Goal: Information Seeking & Learning: Learn about a topic

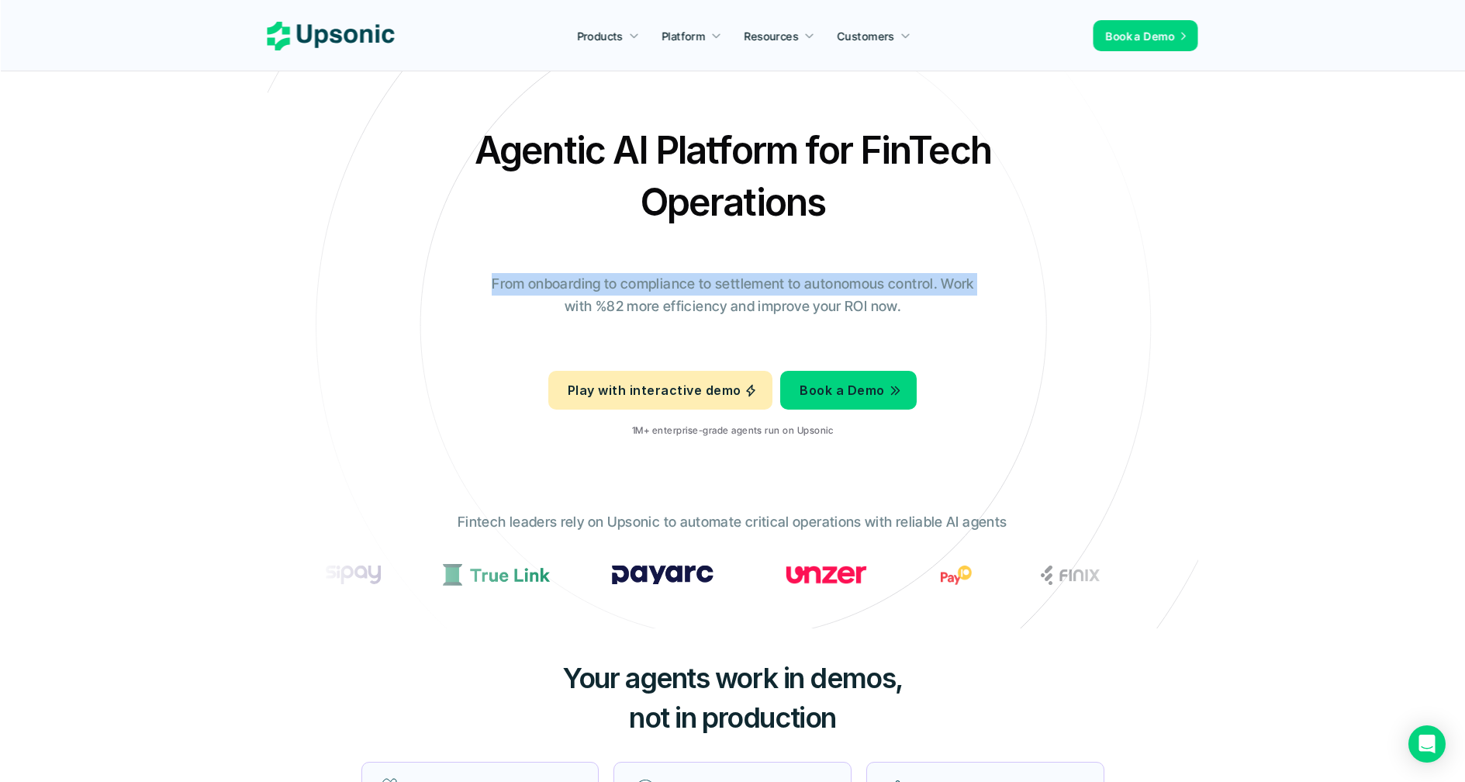
drag, startPoint x: 485, startPoint y: 284, endPoint x: 1001, endPoint y: 286, distance: 515.7
click at [1001, 286] on div "Agentic AI Platform for FinTech Operations From onboarding to compliance to set…" at bounding box center [732, 287] width 907 height 326
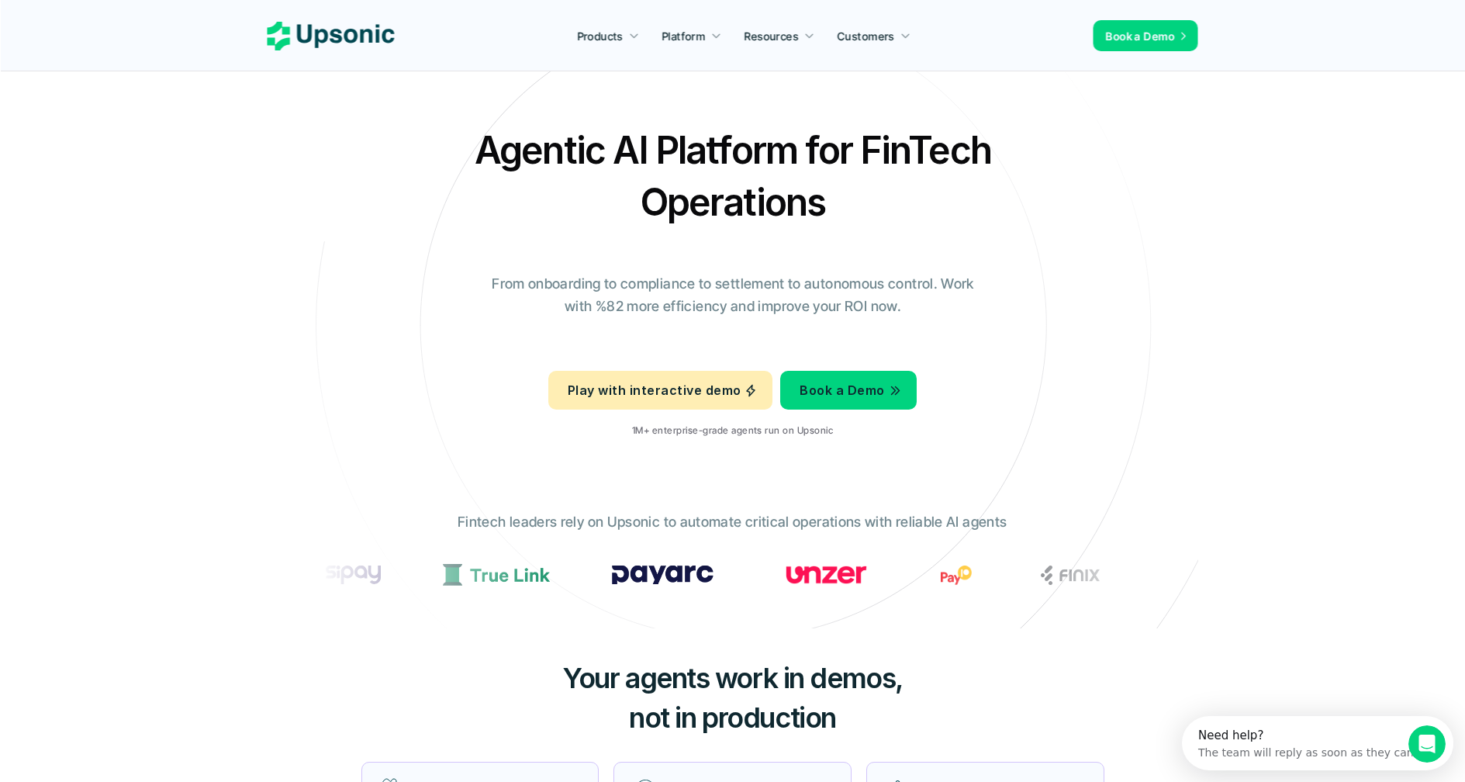
click at [1030, 247] on div "Agentic AI Platform for FinTech Operations From onboarding to compliance to set…" at bounding box center [732, 287] width 907 height 326
click at [458, 280] on div "Agentic AI Platform for FinTech Operations From onboarding to compliance to set…" at bounding box center [732, 287] width 907 height 326
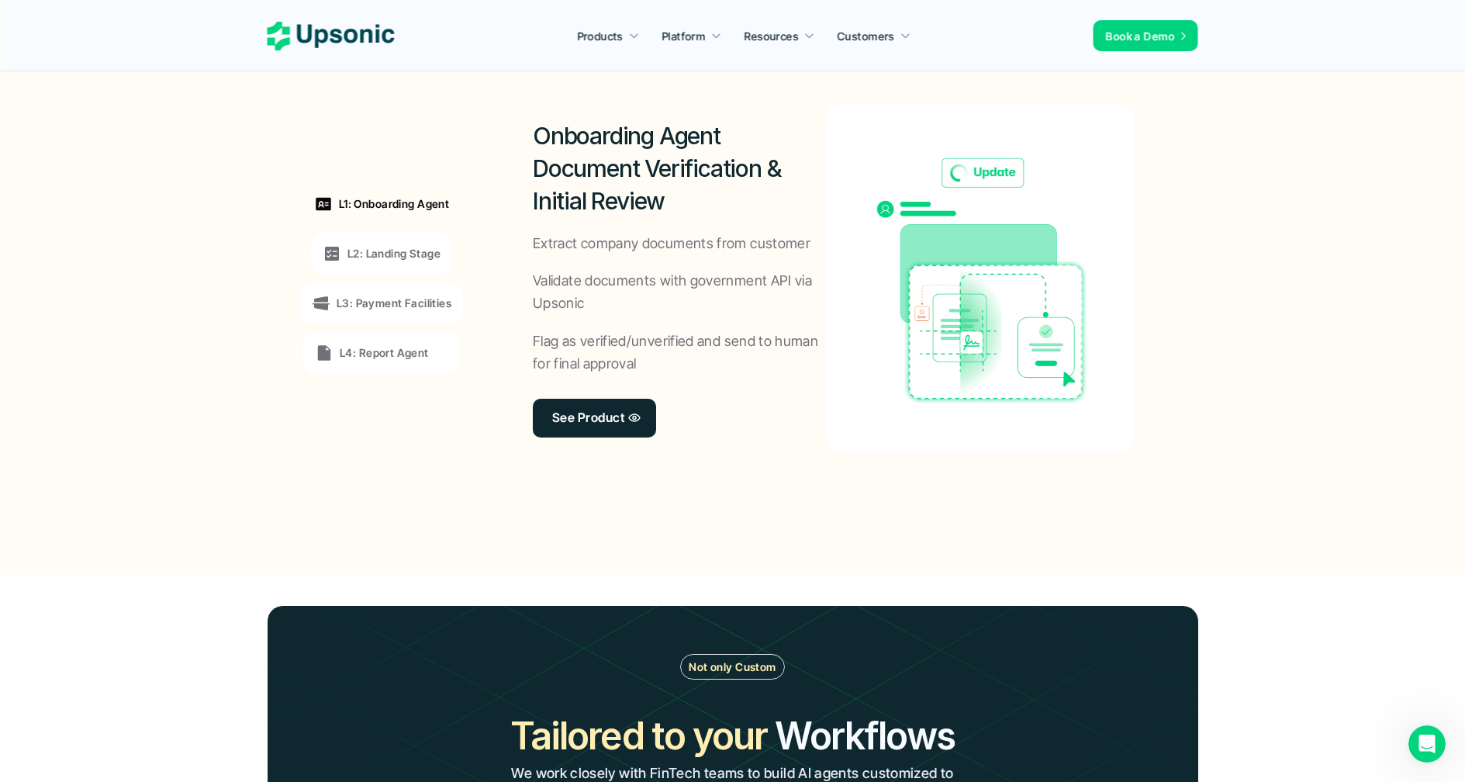
scroll to position [1134, 0]
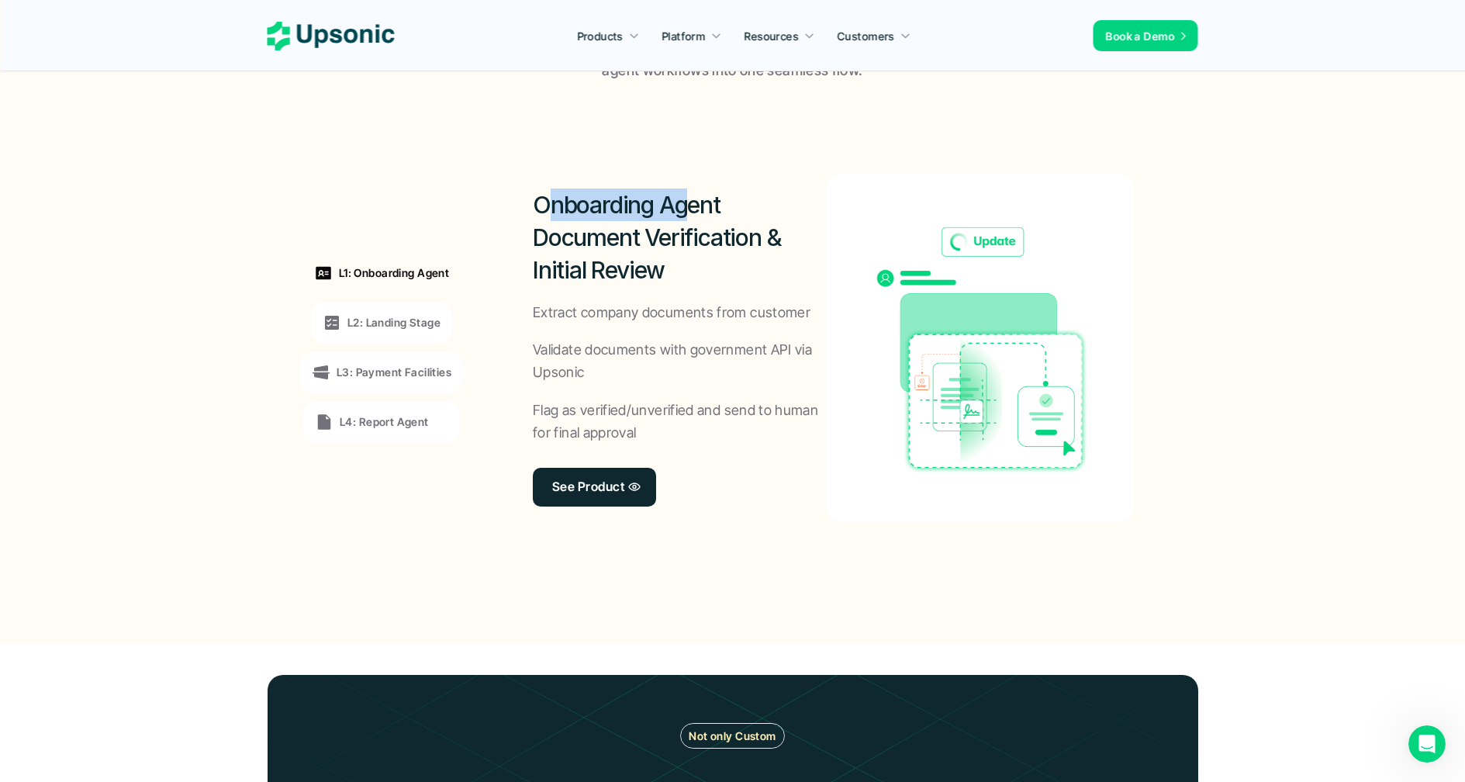
drag, startPoint x: 542, startPoint y: 199, endPoint x: 682, endPoint y: 222, distance: 142.3
click at [686, 220] on h2 "Onboarding Agent Document Verification & Initial Review" at bounding box center [679, 237] width 293 height 98
click at [665, 220] on h2 "Onboarding Agent Document Verification & Initial Review" at bounding box center [679, 237] width 293 height 98
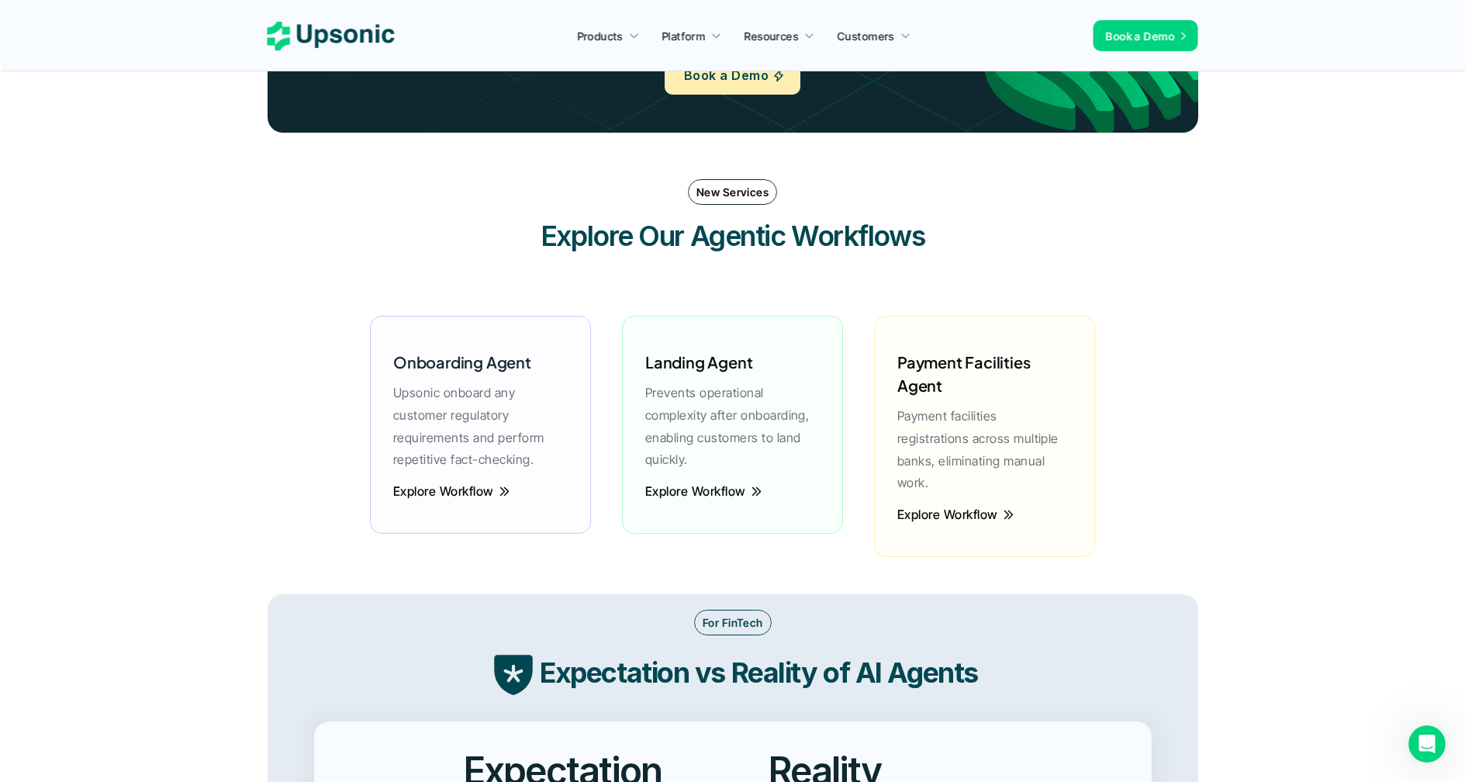
scroll to position [2015, 0]
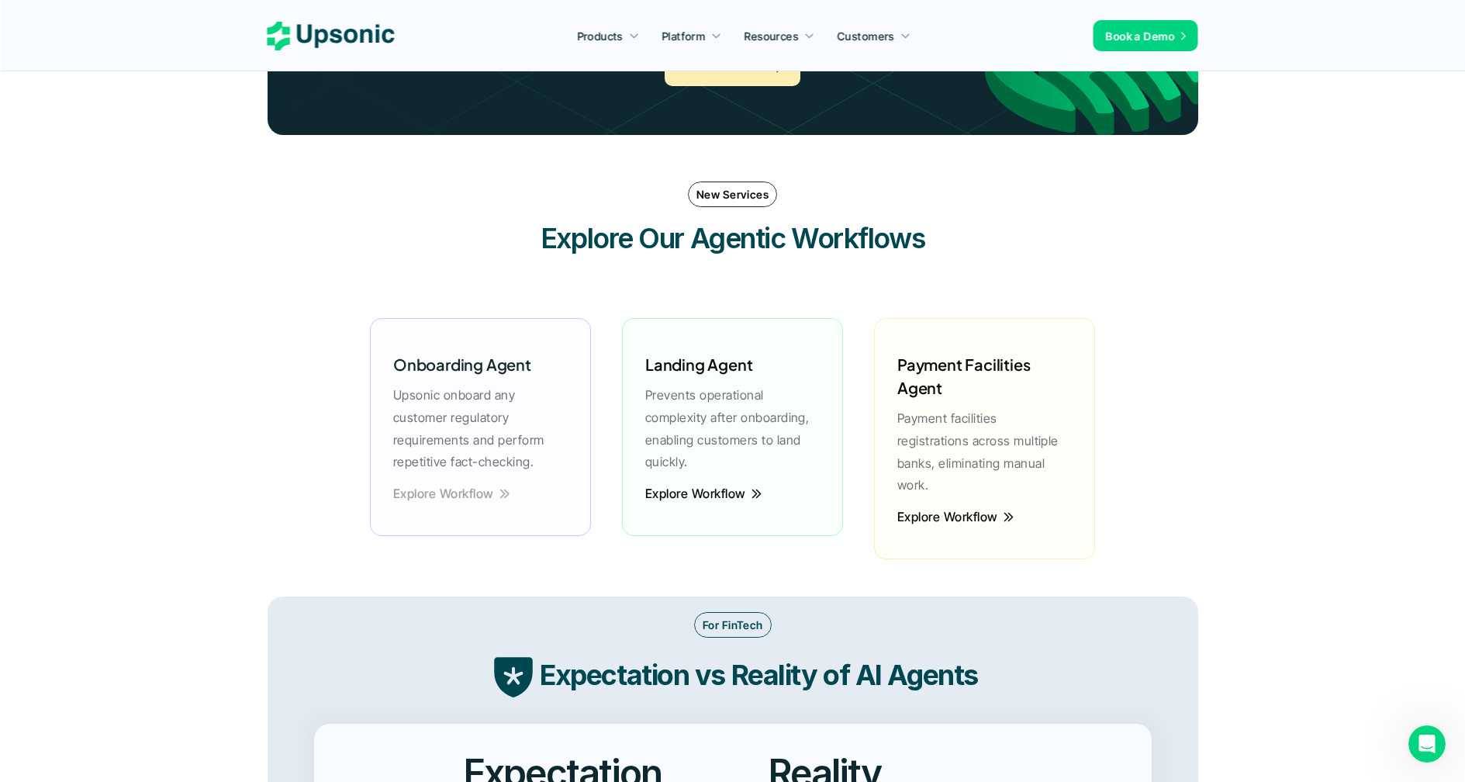
click at [454, 492] on p "Explore Workflow" at bounding box center [443, 494] width 101 height 4
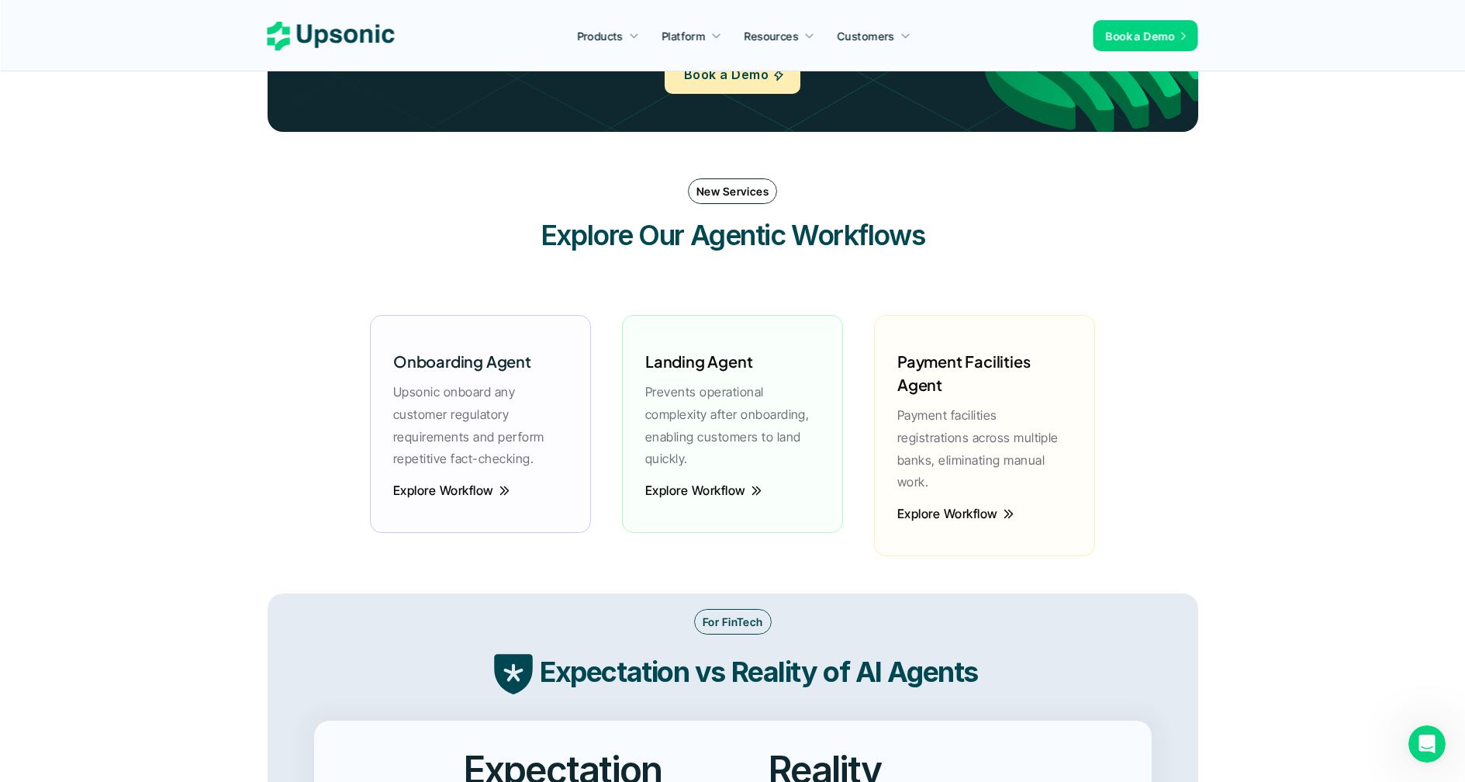
click at [1152, 371] on div "New Services Explore Our Agentic Workflows Onboarding Agent Upsonic onboard any…" at bounding box center [733, 378] width 931 height 431
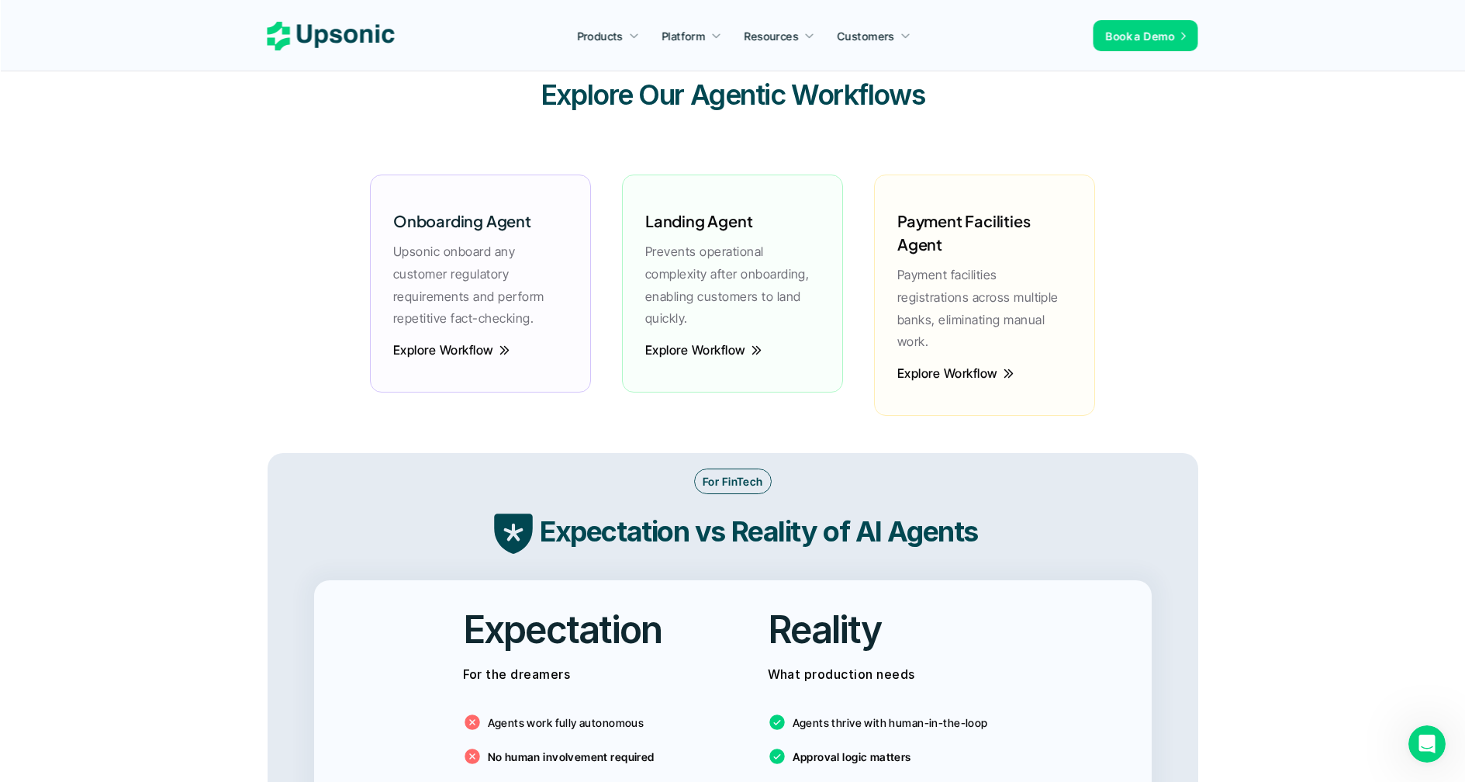
scroll to position [2158, 0]
drag, startPoint x: 444, startPoint y: 331, endPoint x: 448, endPoint y: 343, distance: 12.5
click at [447, 341] on div "Onboarding Agent Upsonic onboard any customer regulatory requirements and perfo…" at bounding box center [480, 266] width 190 height 151
click at [450, 349] on p "Explore Workflow" at bounding box center [443, 351] width 101 height 4
click at [484, 351] on p "Explore Workflow" at bounding box center [443, 351] width 101 height 4
